Goal: Transaction & Acquisition: Purchase product/service

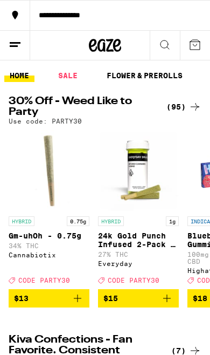
click at [185, 111] on div "(95)" at bounding box center [184, 106] width 35 height 13
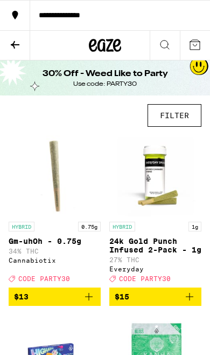
click at [182, 121] on button "FILTER" at bounding box center [175, 115] width 54 height 23
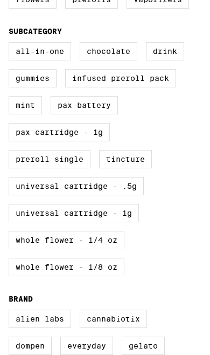
scroll to position [345, 0]
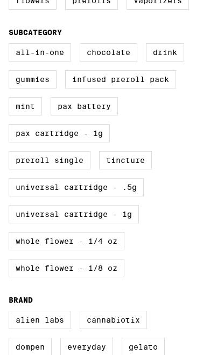
click at [37, 142] on label "PAX Cartridge - 1g" at bounding box center [59, 133] width 101 height 18
click at [0, 0] on input "PAX Cartridge - 1g" at bounding box center [0, 0] width 0 height 0
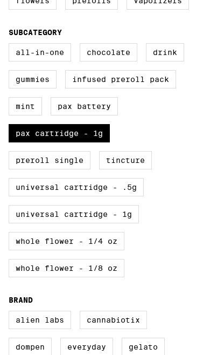
click at [36, 142] on label "PAX Cartridge - 1g" at bounding box center [59, 133] width 101 height 18
click at [0, 0] on input "PAX Cartridge - 1g" at bounding box center [0, 0] width 0 height 0
checkbox input "false"
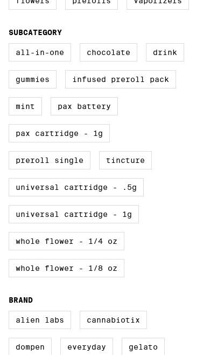
click at [125, 223] on label "Universal Cartridge - 1g" at bounding box center [74, 214] width 131 height 18
click at [0, 0] on input "Universal Cartridge - 1g" at bounding box center [0, 0] width 0 height 0
checkbox input "true"
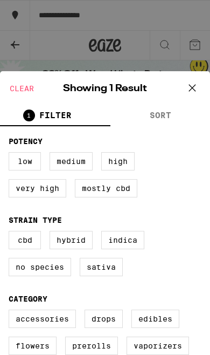
click at [192, 95] on icon at bounding box center [193, 88] width 16 height 16
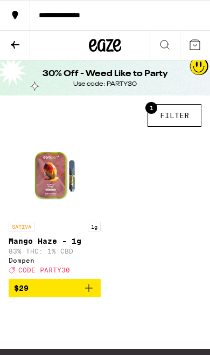
click at [18, 45] on icon at bounding box center [15, 44] width 13 height 13
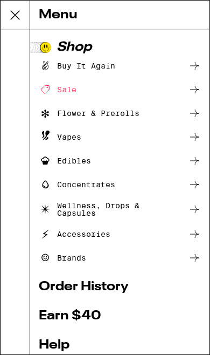
click at [147, 142] on div "Vapes" at bounding box center [120, 137] width 162 height 13
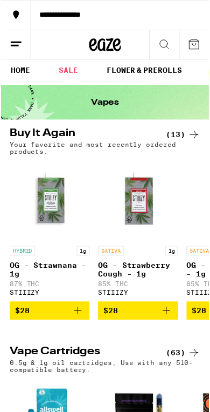
scroll to position [21, 0]
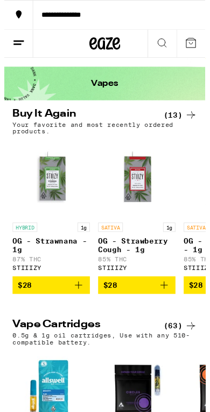
click at [86, 304] on button "$28" at bounding box center [49, 297] width 81 height 18
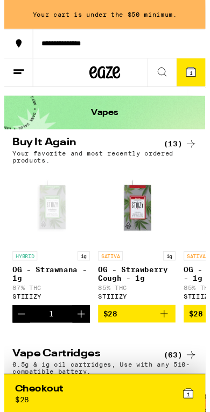
click at [81, 334] on icon "Increment" at bounding box center [80, 327] width 13 height 13
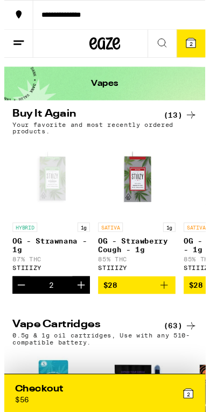
click at [82, 304] on icon "Increment" at bounding box center [80, 297] width 13 height 13
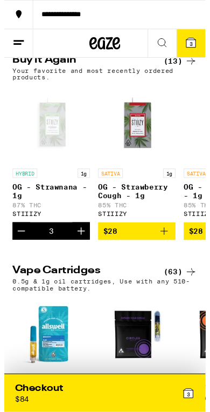
scroll to position [76, 0]
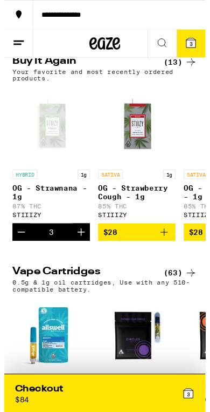
click at [83, 249] on icon "Increment" at bounding box center [80, 242] width 13 height 13
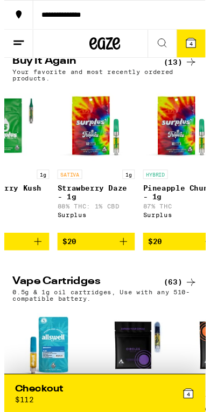
scroll to position [1, 670]
click at [203, 47] on button "4" at bounding box center [195, 45] width 30 height 29
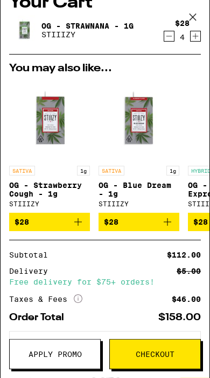
scroll to position [101, 0]
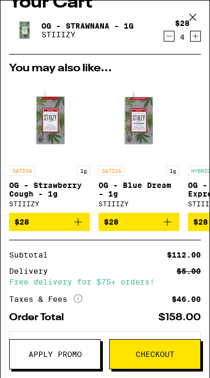
click at [174, 39] on button "Decrement" at bounding box center [169, 36] width 11 height 11
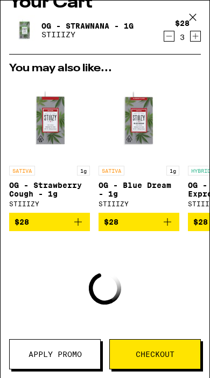
click at [169, 43] on icon "Decrement" at bounding box center [170, 36] width 10 height 13
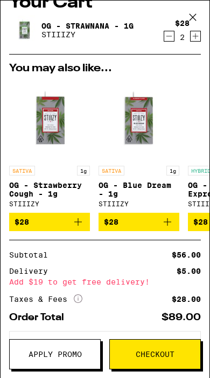
click at [195, 43] on icon "Increment" at bounding box center [196, 36] width 10 height 13
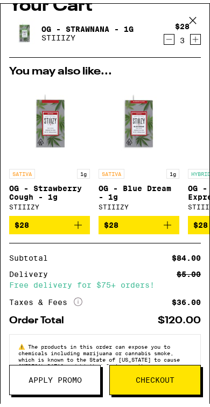
scroll to position [0, 0]
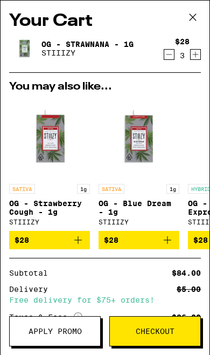
click at [173, 51] on icon "Decrement" at bounding box center [170, 54] width 10 height 13
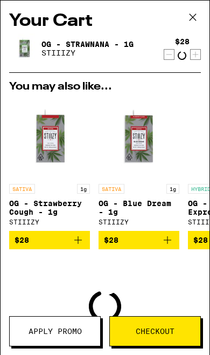
click at [175, 53] on div "Your Cart OG - Strawnana - 1g STIIIZY $28 Loading You may also like... SATIVA 1…" at bounding box center [105, 177] width 210 height 355
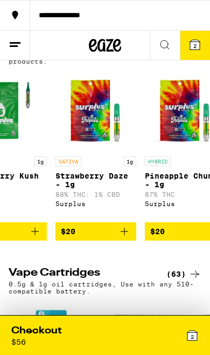
click at [170, 54] on div "Your Cart OG - Strawnana - 1g STIIIZY $28 2 You may also like... SATIVA 1g OG -…" at bounding box center [105, 177] width 210 height 355
click at [124, 238] on icon "Add to bag" at bounding box center [124, 231] width 13 height 13
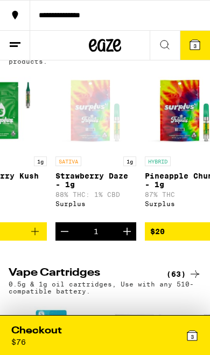
click at [127, 222] on link "SATIVA 1g Strawberry Daze - 1g 88% THC: 1% CBD Surplus" at bounding box center [96, 146] width 81 height 152
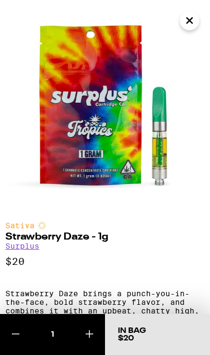
click at [90, 335] on icon at bounding box center [89, 334] width 13 height 13
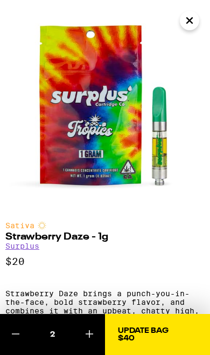
click at [90, 335] on icon at bounding box center [89, 334] width 13 height 13
click at [190, 22] on icon "Close" at bounding box center [189, 20] width 13 height 16
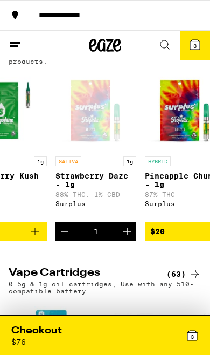
click at [198, 41] on icon at bounding box center [195, 45] width 10 height 10
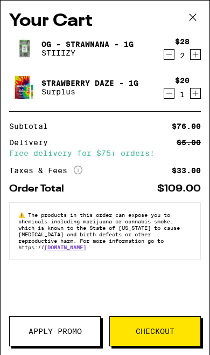
click at [171, 55] on icon "Decrement" at bounding box center [170, 54] width 10 height 13
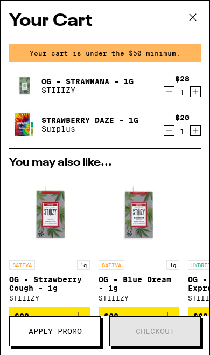
click at [168, 90] on icon "Decrement" at bounding box center [170, 91] width 10 height 13
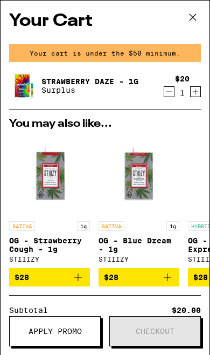
click at [194, 97] on icon "Increment" at bounding box center [196, 91] width 10 height 13
click at [192, 94] on icon "Increment" at bounding box center [196, 91] width 10 height 13
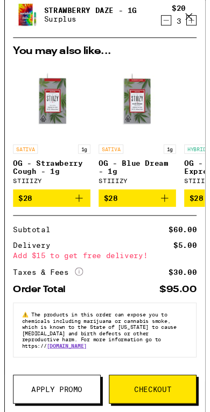
scroll to position [97, 0]
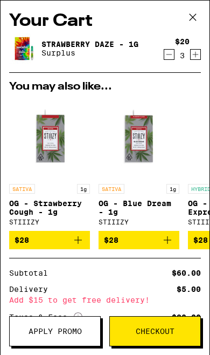
click at [197, 58] on icon "Increment" at bounding box center [196, 54] width 10 height 13
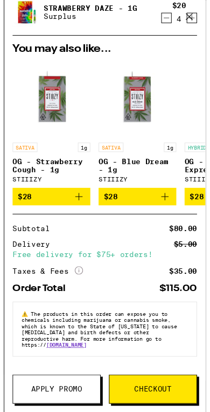
click at [172, 354] on span "Checkout" at bounding box center [155, 404] width 39 height 8
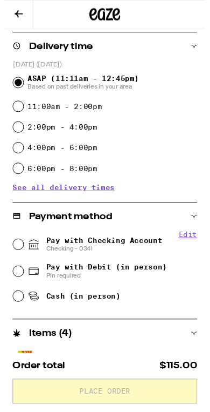
click at [147, 251] on span "Pay with Checking Account Checking - 0341" at bounding box center [104, 255] width 121 height 17
click at [20, 251] on input "Pay with Checking Account Checking - 0341" at bounding box center [14, 255] width 11 height 11
radio input "true"
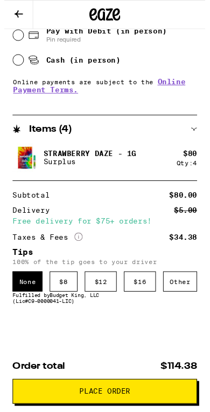
click at [65, 300] on div "$ 8" at bounding box center [61, 293] width 29 height 21
